Goal: Check status: Check status

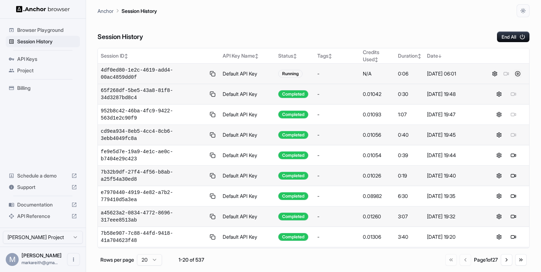
click at [517, 75] on button at bounding box center [517, 73] width 9 height 9
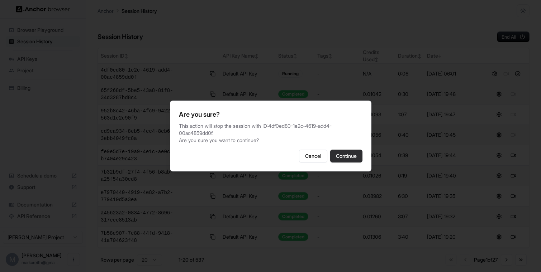
click at [341, 157] on button "Continue" at bounding box center [346, 156] width 32 height 13
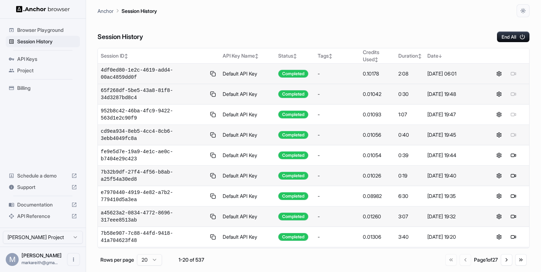
click at [399, 24] on div "Session History End All" at bounding box center [313, 29] width 432 height 25
click at [63, 32] on span "Browser Playground" at bounding box center [47, 30] width 60 height 7
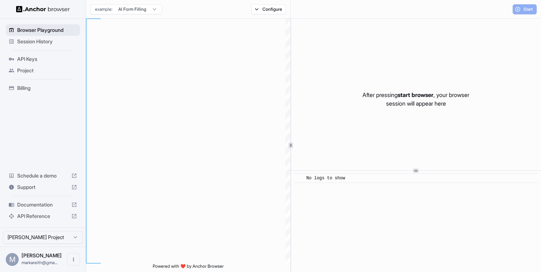
scroll to position [64, 0]
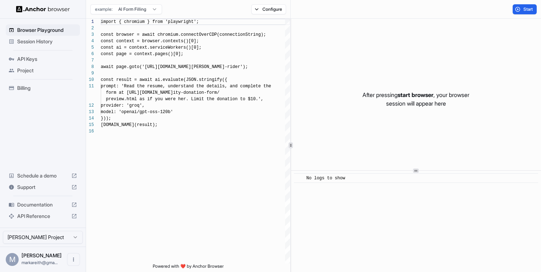
click at [138, 7] on html "Browser Playground Session History API Keys Project Billing Schedule a demo Sup…" at bounding box center [270, 136] width 541 height 272
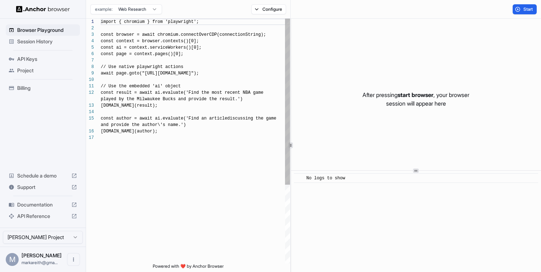
scroll to position [52, 0]
drag, startPoint x: 222, startPoint y: 73, endPoint x: 164, endPoint y: 76, distance: 58.4
click at [164, 76] on div "import { chromium } from 'playwright'; const browser = await chromium.connectOv…" at bounding box center [195, 199] width 189 height 361
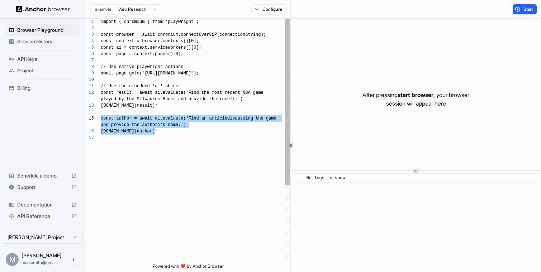
drag, startPoint x: 162, startPoint y: 132, endPoint x: 95, endPoint y: 121, distance: 67.5
click at [101, 121] on div "import { chromium } from 'playwright'; const browser = await chromium.connectOv…" at bounding box center [195, 199] width 189 height 361
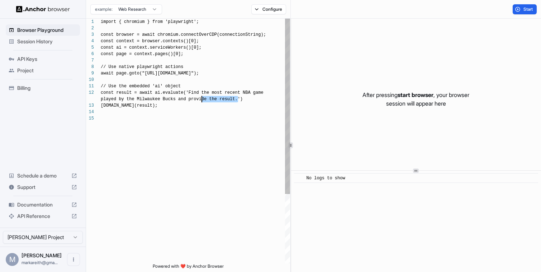
scroll to position [6, 0]
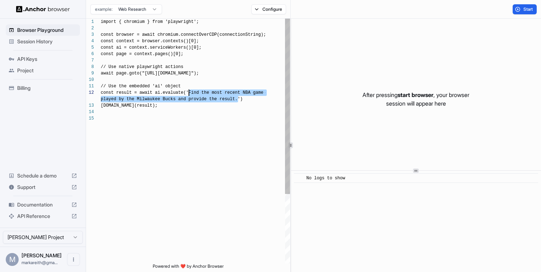
drag, startPoint x: 238, startPoint y: 101, endPoint x: 189, endPoint y: 94, distance: 48.8
click at [189, 94] on div "import { chromium } from 'playwright'; const browser = await chromium.connectOv…" at bounding box center [195, 190] width 189 height 342
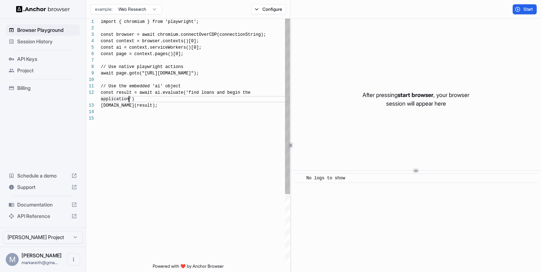
scroll to position [13, 0]
click at [261, 6] on button "Configure" at bounding box center [268, 9] width 35 height 10
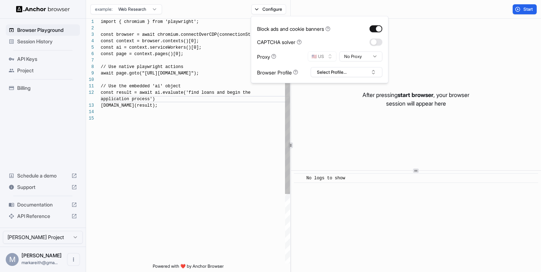
scroll to position [32, 0]
click at [254, 124] on div "import { chromium } from 'playwright'; const browser = await chromium.connectOv…" at bounding box center [195, 190] width 189 height 342
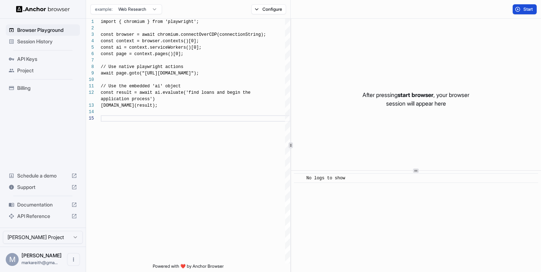
click at [520, 10] on button "Start" at bounding box center [524, 9] width 24 height 10
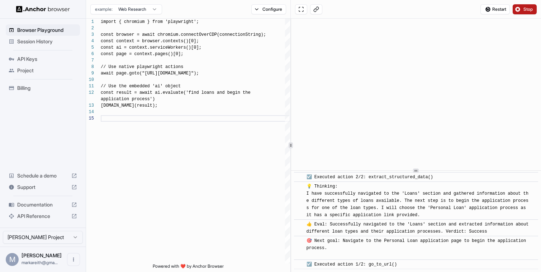
scroll to position [182, 0]
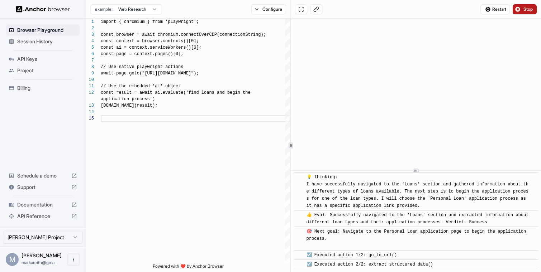
click at [520, 10] on button "Stop" at bounding box center [524, 9] width 24 height 10
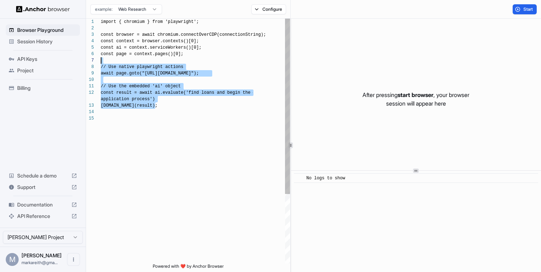
scroll to position [0, 0]
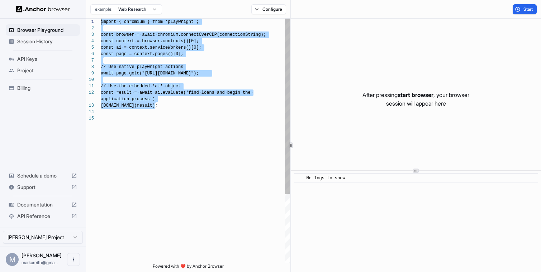
drag, startPoint x: 158, startPoint y: 106, endPoint x: 81, endPoint y: 19, distance: 116.5
click at [101, 19] on div "import { chromium } from 'playwright'; const browser = await chromium.connectOv…" at bounding box center [195, 190] width 189 height 342
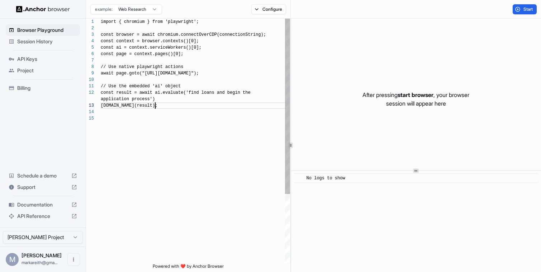
scroll to position [19, 0]
click at [194, 107] on div "import { chromium } from 'playwright'; const browser = await chromium.connectOv…" at bounding box center [195, 190] width 189 height 342
type textarea "**********"
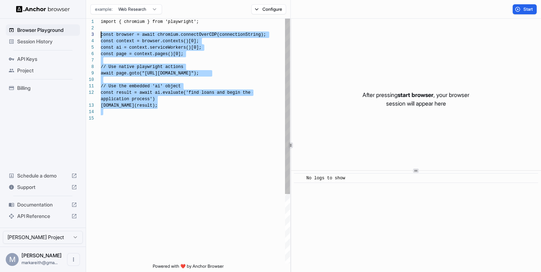
scroll to position [6, 0]
drag, startPoint x: 216, startPoint y: 119, endPoint x: 85, endPoint y: 26, distance: 160.4
click at [101, 26] on div "import { chromium } from 'playwright'; const browser = await chromium.connectOv…" at bounding box center [195, 190] width 189 height 342
click at [28, 48] on ul "Browser Playground Session History API Keys Project Billing" at bounding box center [43, 58] width 80 height 75
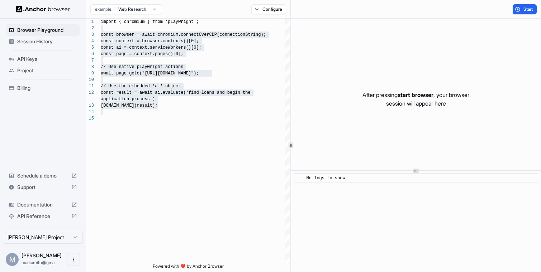
click at [31, 45] on span "Session History" at bounding box center [47, 41] width 60 height 7
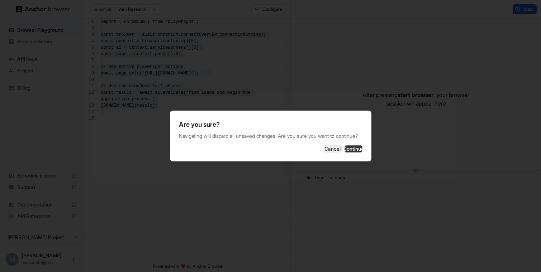
click at [354, 150] on button "Continue" at bounding box center [353, 148] width 18 height 7
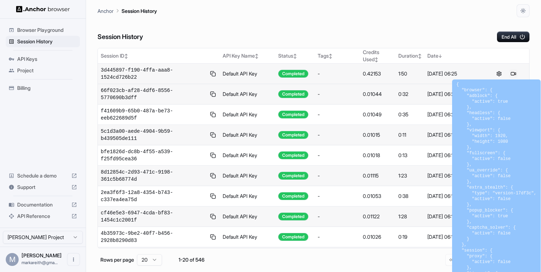
click at [513, 73] on button at bounding box center [513, 73] width 9 height 9
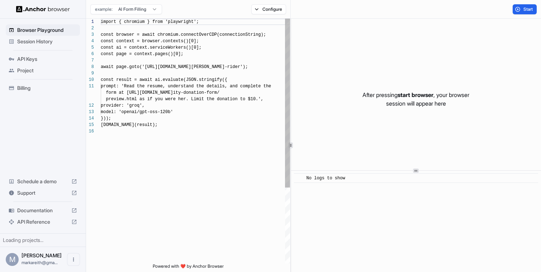
scroll to position [64, 0]
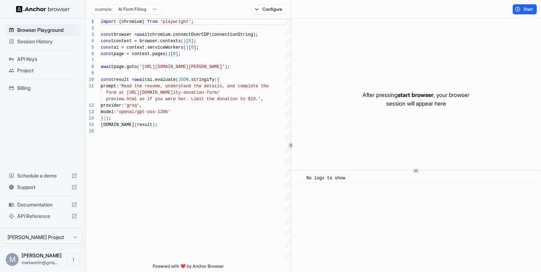
click at [51, 43] on span "Session History" at bounding box center [47, 41] width 60 height 7
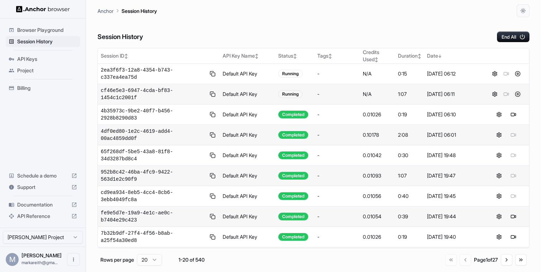
click at [518, 93] on button at bounding box center [517, 94] width 9 height 9
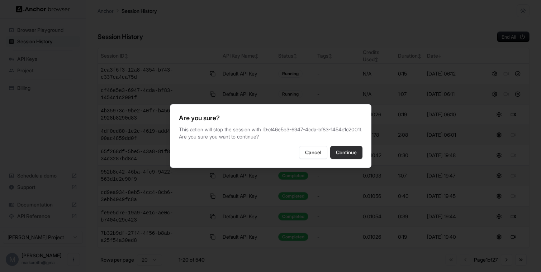
click at [348, 159] on button "Continue" at bounding box center [346, 152] width 32 height 13
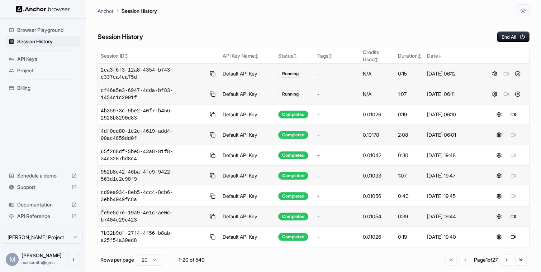
click at [518, 73] on button at bounding box center [517, 73] width 9 height 9
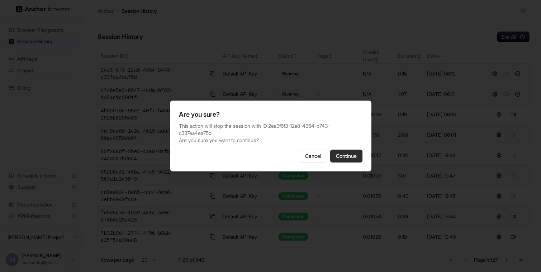
click at [341, 159] on button "Continue" at bounding box center [346, 156] width 32 height 13
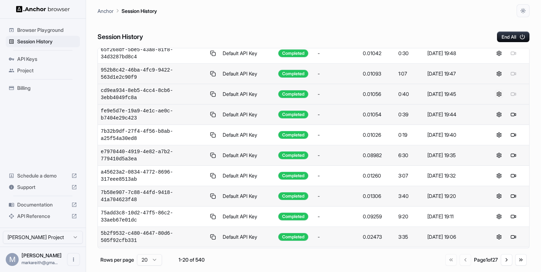
scroll to position [103, 0]
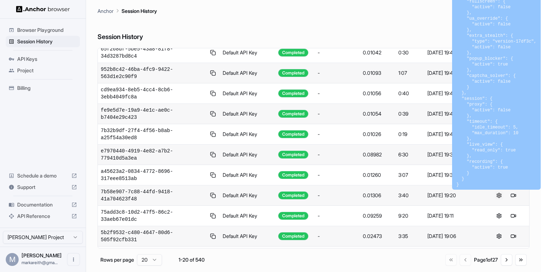
click at [498, 196] on button at bounding box center [498, 195] width 9 height 9
click at [351, 24] on div "Session History End All" at bounding box center [313, 29] width 432 height 25
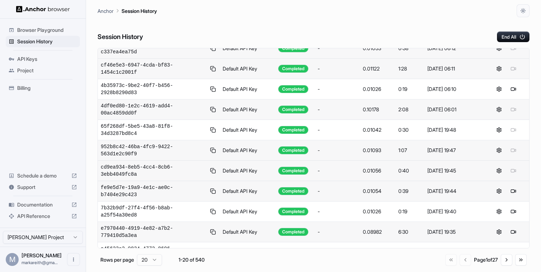
scroll to position [0, 0]
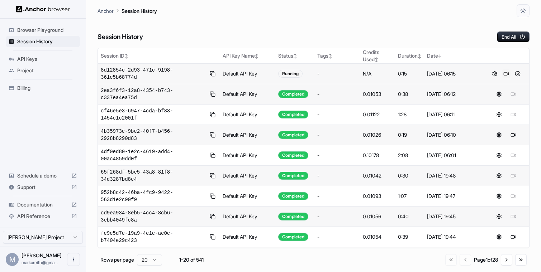
click at [506, 75] on button at bounding box center [505, 73] width 9 height 9
click at [518, 74] on button at bounding box center [517, 73] width 9 height 9
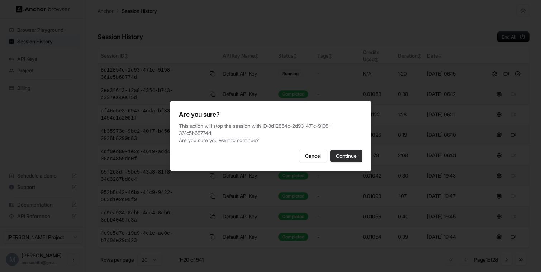
click at [334, 155] on button "Continue" at bounding box center [346, 156] width 32 height 13
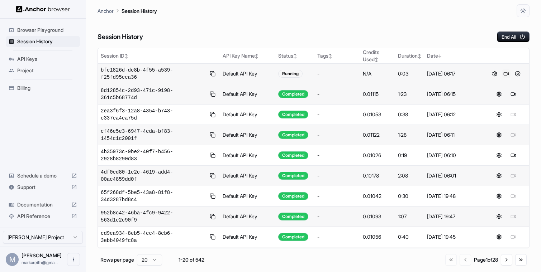
click at [506, 74] on button at bounding box center [505, 73] width 9 height 9
click at [513, 73] on button at bounding box center [513, 73] width 9 height 9
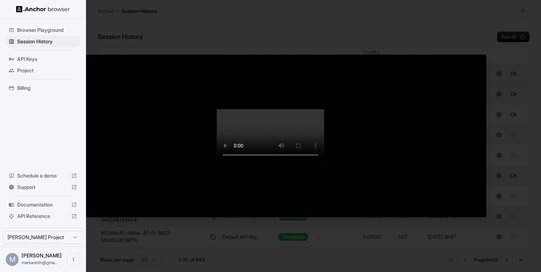
click at [49, 30] on div at bounding box center [270, 136] width 541 height 272
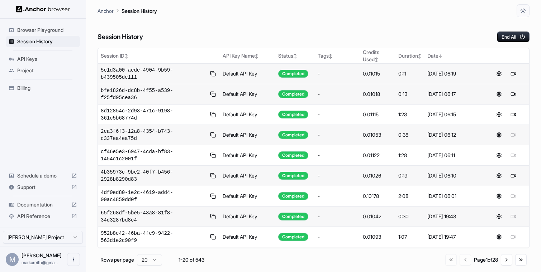
click at [54, 28] on span "Browser Playground" at bounding box center [47, 30] width 60 height 7
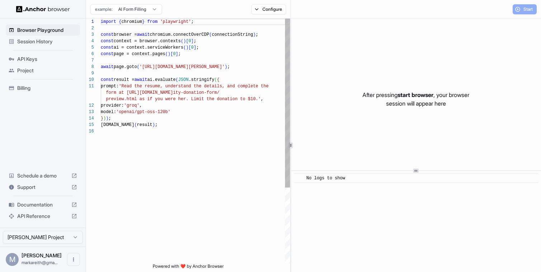
scroll to position [64, 0]
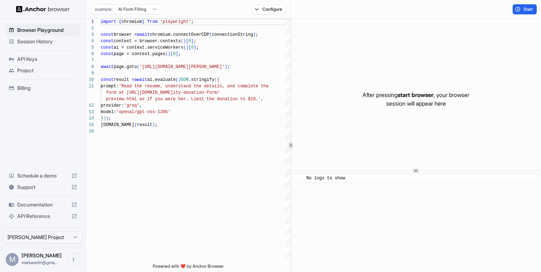
click at [45, 206] on span "Documentation" at bounding box center [42, 204] width 51 height 7
click at [44, 42] on span "Session History" at bounding box center [47, 41] width 60 height 7
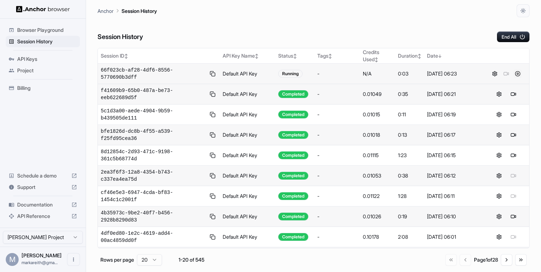
click at [517, 75] on button at bounding box center [517, 73] width 9 height 9
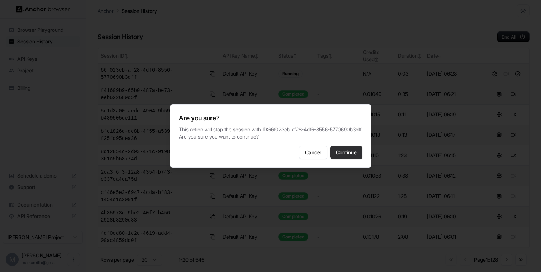
click at [347, 158] on button "Continue" at bounding box center [346, 152] width 32 height 13
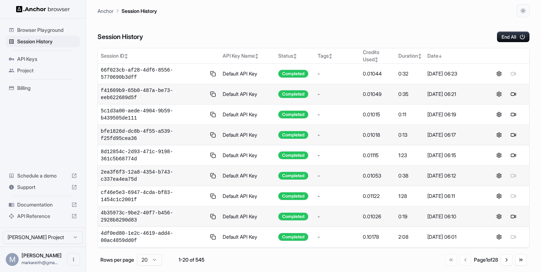
click at [498, 96] on button at bounding box center [498, 94] width 9 height 9
click at [507, 72] on button at bounding box center [505, 73] width 9 height 9
click at [512, 73] on button at bounding box center [513, 73] width 9 height 9
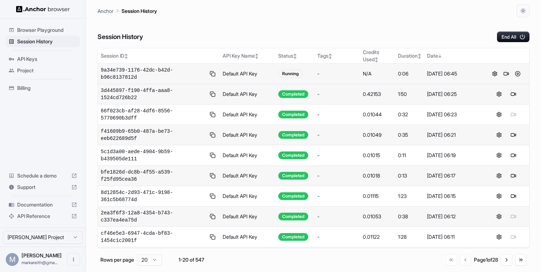
click at [506, 74] on button at bounding box center [505, 73] width 9 height 9
click at [44, 206] on span "Documentation" at bounding box center [42, 204] width 51 height 7
click at [503, 72] on button at bounding box center [505, 73] width 9 height 9
click at [505, 73] on button at bounding box center [505, 73] width 9 height 9
click at [518, 75] on button at bounding box center [517, 73] width 9 height 9
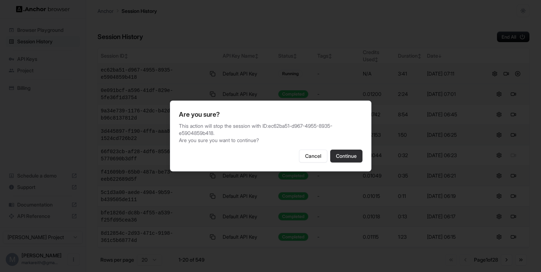
click at [355, 155] on button "Continue" at bounding box center [346, 156] width 32 height 13
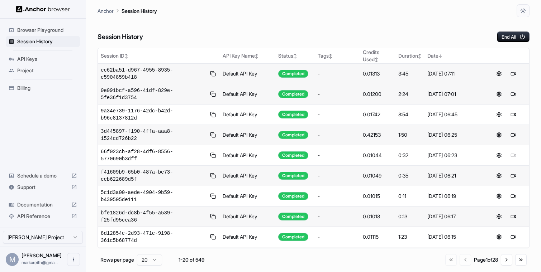
click at [50, 207] on span "Documentation" at bounding box center [42, 204] width 51 height 7
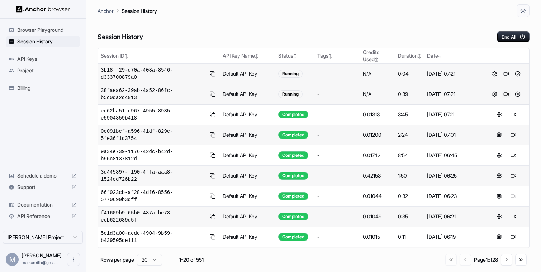
click at [504, 94] on button at bounding box center [505, 94] width 9 height 9
click at [506, 73] on button at bounding box center [505, 73] width 9 height 9
click at [513, 95] on button at bounding box center [513, 94] width 9 height 9
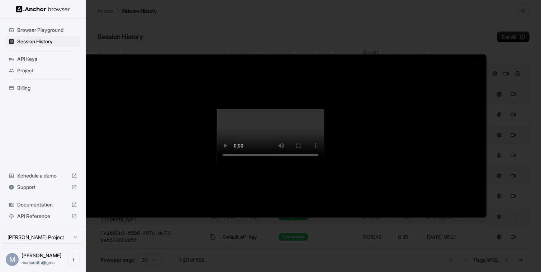
click at [45, 41] on div at bounding box center [270, 136] width 541 height 272
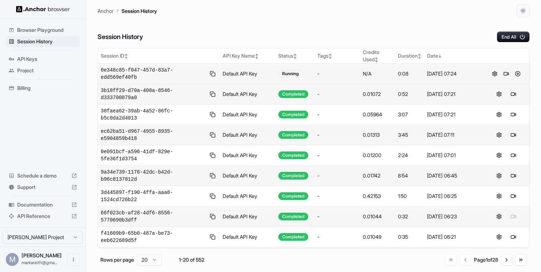
click at [506, 72] on button at bounding box center [505, 73] width 9 height 9
click at [511, 72] on button at bounding box center [513, 73] width 9 height 9
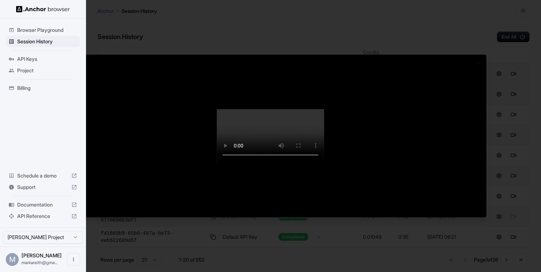
click at [41, 42] on div at bounding box center [270, 136] width 541 height 272
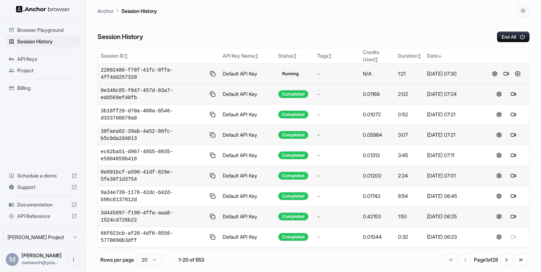
click at [504, 74] on button at bounding box center [505, 73] width 9 height 9
click at [505, 76] on button at bounding box center [505, 73] width 9 height 9
click at [514, 73] on button at bounding box center [513, 73] width 9 height 9
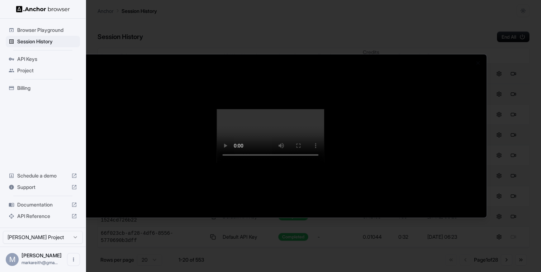
click at [61, 54] on div at bounding box center [270, 135] width 432 height 163
click at [60, 54] on div at bounding box center [270, 135] width 432 height 163
click at [52, 29] on div at bounding box center [270, 136] width 541 height 272
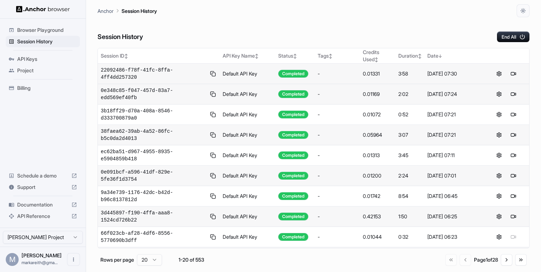
click at [52, 29] on span "Browser Playground" at bounding box center [47, 30] width 60 height 7
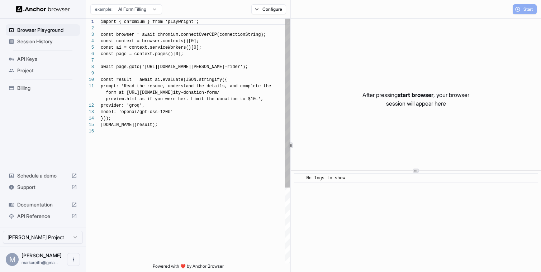
scroll to position [64, 0]
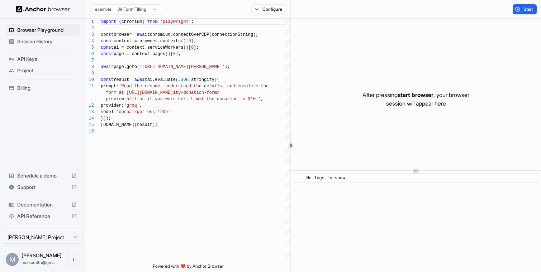
click at [51, 40] on span "Session History" at bounding box center [47, 41] width 60 height 7
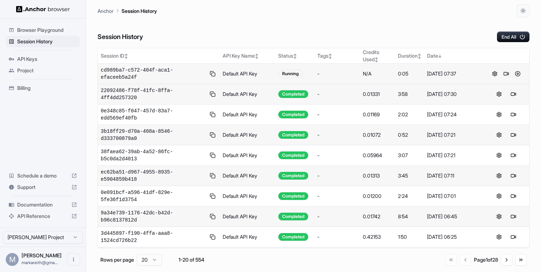
click at [508, 74] on button at bounding box center [505, 73] width 9 height 9
click at [506, 76] on button at bounding box center [505, 73] width 9 height 9
click at [507, 75] on button at bounding box center [505, 73] width 9 height 9
click at [505, 73] on button at bounding box center [505, 73] width 9 height 9
click at [520, 95] on button at bounding box center [517, 94] width 9 height 9
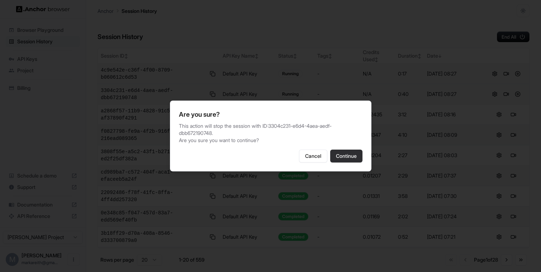
click at [347, 160] on button "Continue" at bounding box center [346, 156] width 32 height 13
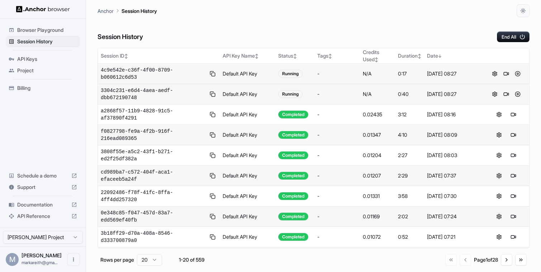
click at [517, 75] on button at bounding box center [517, 73] width 9 height 9
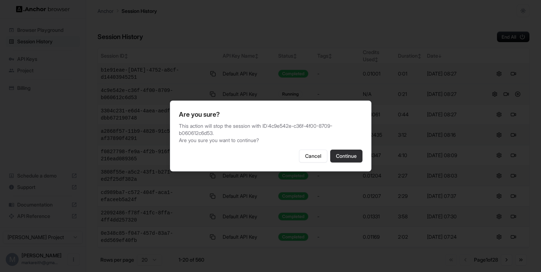
click at [342, 155] on button "Continue" at bounding box center [346, 156] width 32 height 13
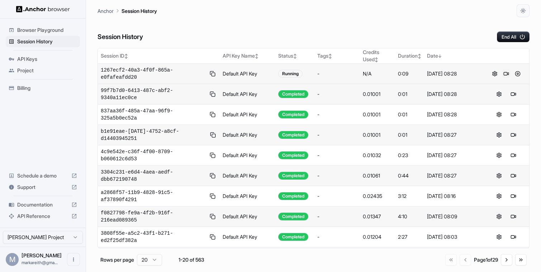
click at [505, 74] on button at bounding box center [505, 73] width 9 height 9
click at [506, 75] on button at bounding box center [505, 73] width 9 height 9
click at [505, 75] on button at bounding box center [505, 73] width 9 height 9
click at [512, 73] on button at bounding box center [513, 73] width 9 height 9
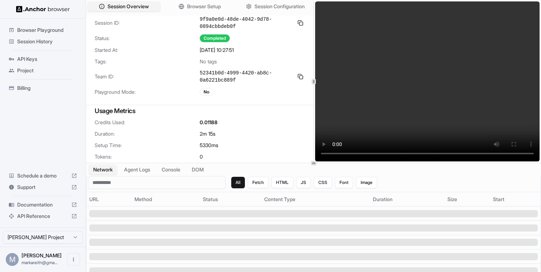
click at [47, 29] on span "Browser Playground" at bounding box center [47, 30] width 60 height 7
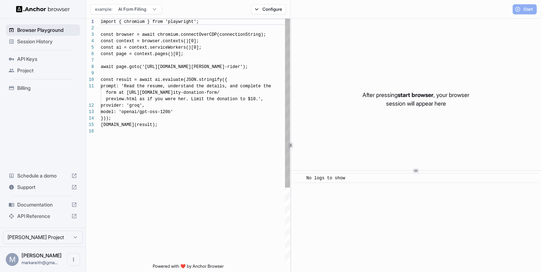
scroll to position [64, 0]
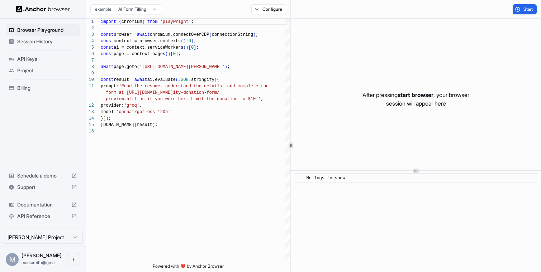
click at [54, 44] on span "Session History" at bounding box center [47, 41] width 60 height 7
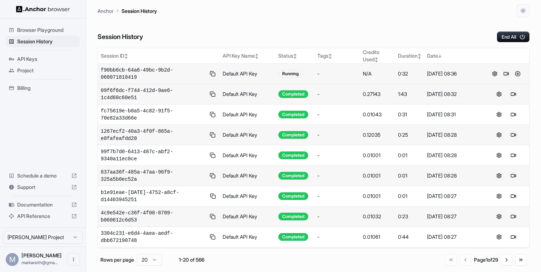
click at [505, 74] on button at bounding box center [505, 73] width 9 height 9
click at [508, 72] on button at bounding box center [505, 73] width 9 height 9
click at [508, 76] on button at bounding box center [505, 73] width 9 height 9
click at [45, 202] on span "Documentation" at bounding box center [42, 204] width 51 height 7
click at [505, 75] on button at bounding box center [505, 73] width 9 height 9
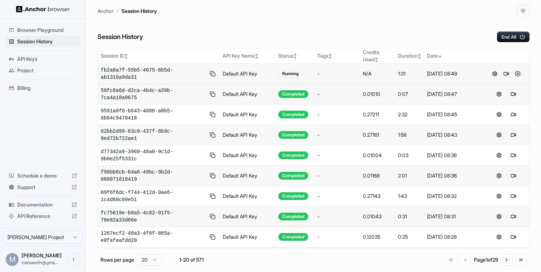
click at [517, 74] on button at bounding box center [517, 73] width 9 height 9
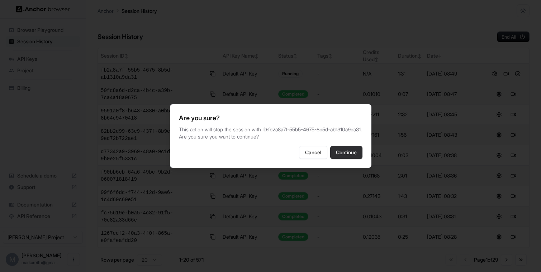
click at [345, 154] on button "Continue" at bounding box center [346, 152] width 32 height 13
